Goal: Navigation & Orientation: Find specific page/section

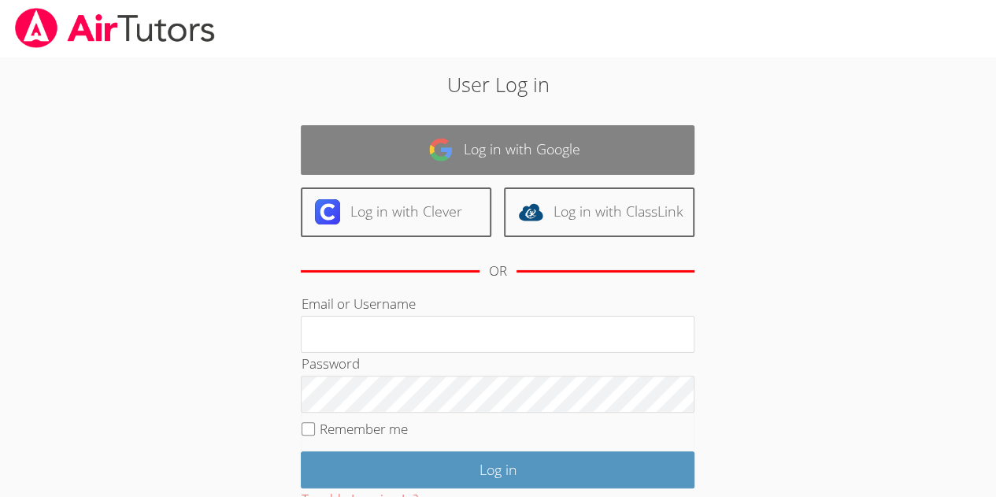
click at [666, 143] on link "Log in with Google" at bounding box center [498, 150] width 394 height 50
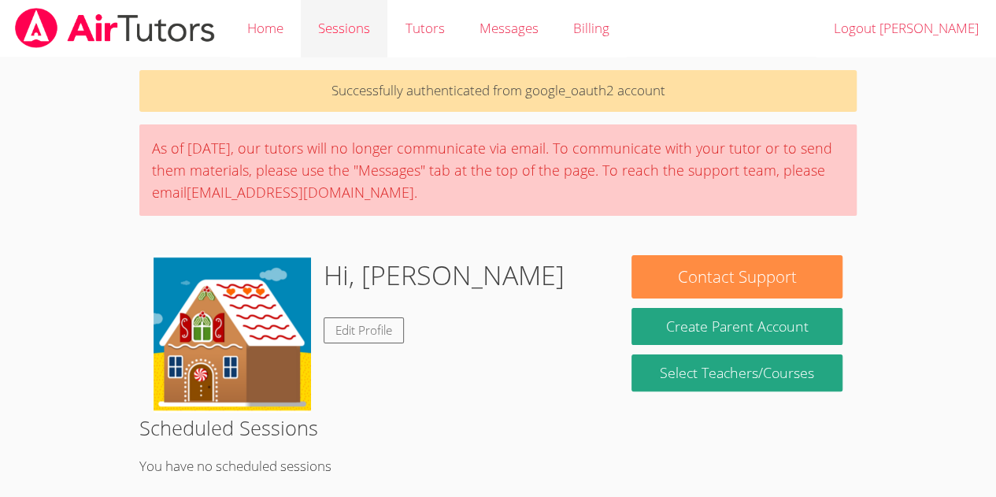
click at [337, 30] on link "Sessions" at bounding box center [344, 28] width 87 height 57
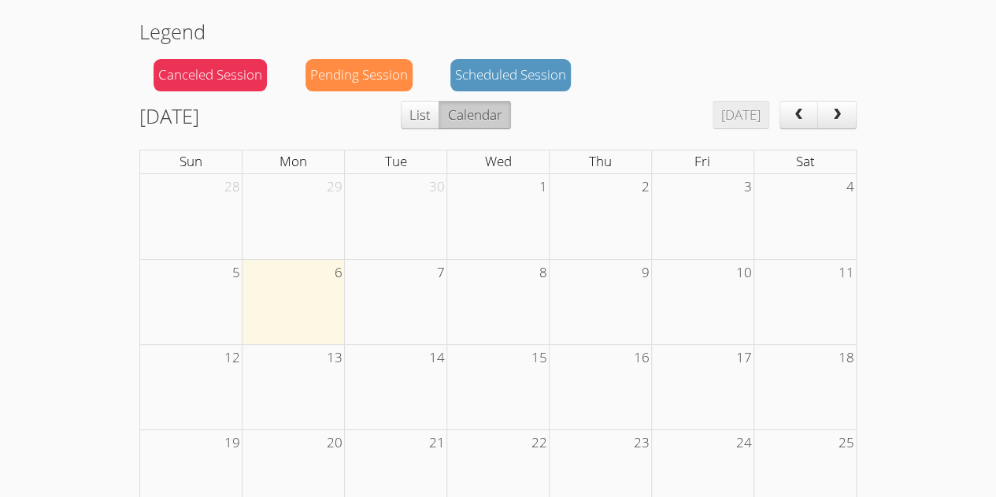
scroll to position [155, 0]
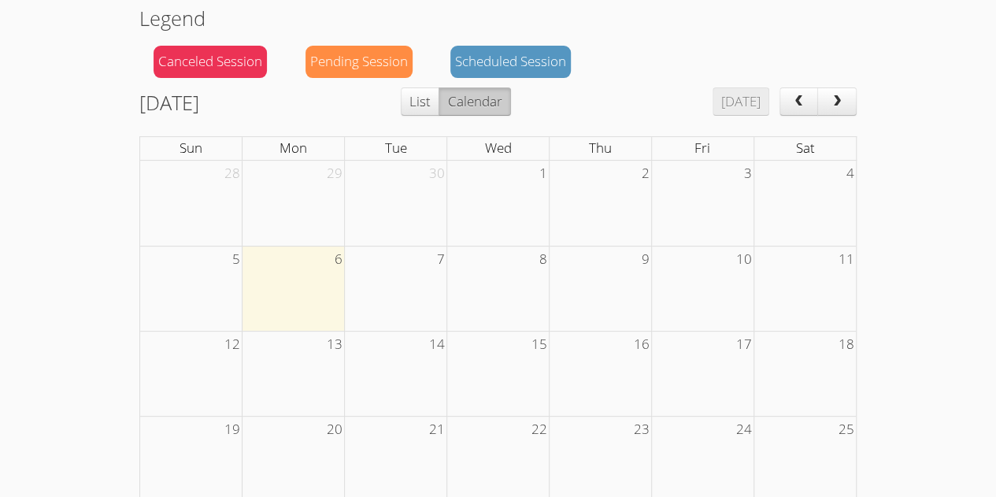
click at [271, 306] on td at bounding box center [294, 288] width 102 height 85
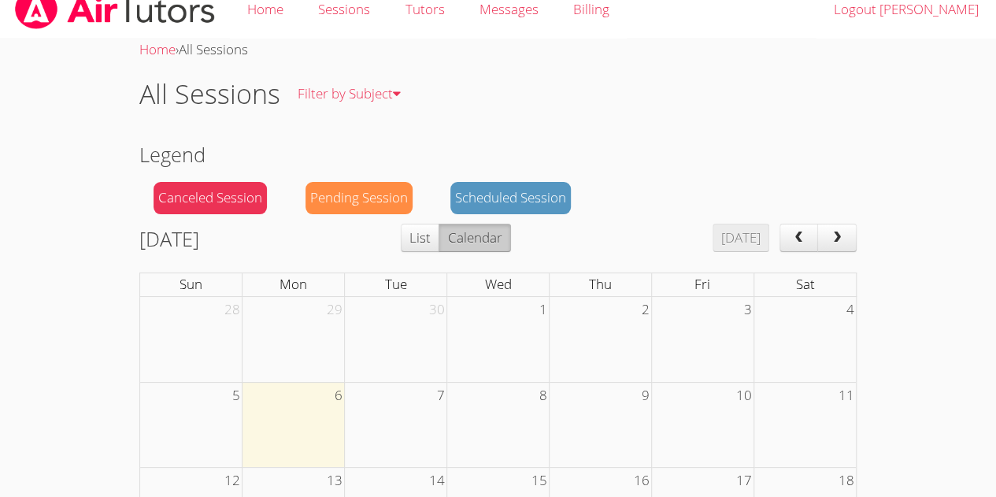
scroll to position [0, 0]
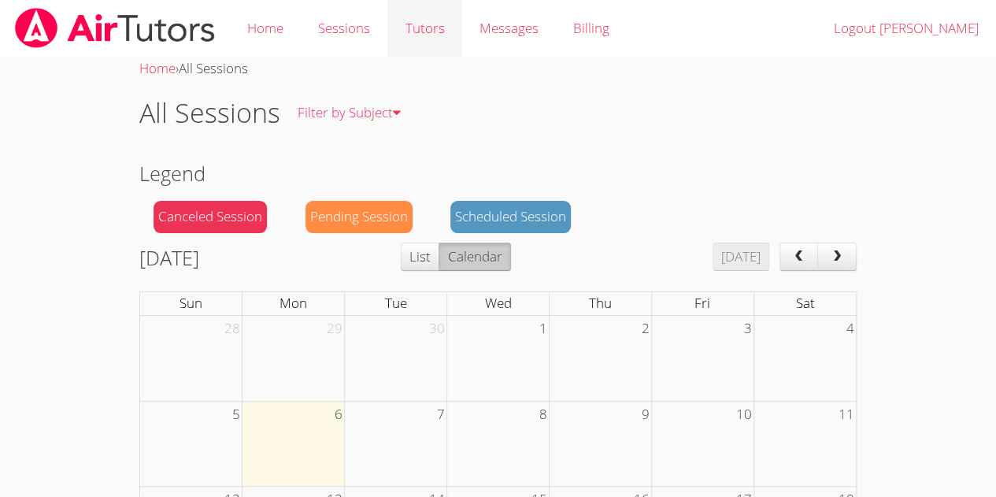
click at [434, 22] on link "Tutors" at bounding box center [425, 28] width 74 height 57
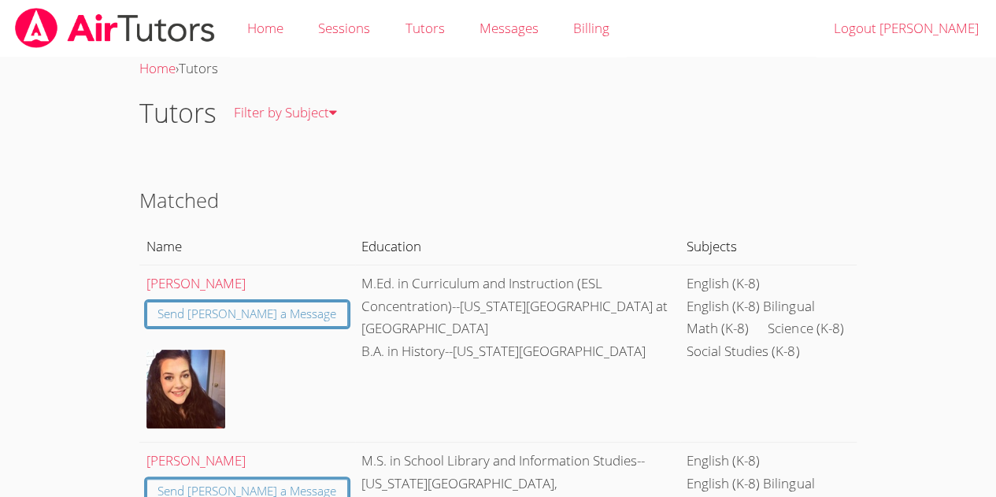
click at [47, 78] on body "Home Sessions Tutors Messages Billing Logout [PERSON_NAME] Home › Tutors Tutors…" at bounding box center [498, 248] width 996 height 497
